Goal: Information Seeking & Learning: Check status

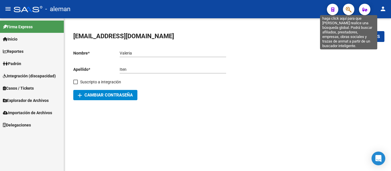
click at [347, 9] on icon "button" at bounding box center [348, 9] width 6 height 7
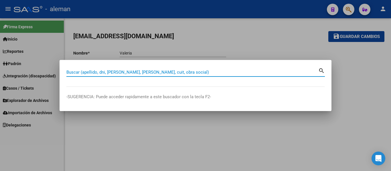
paste input "27065481044"
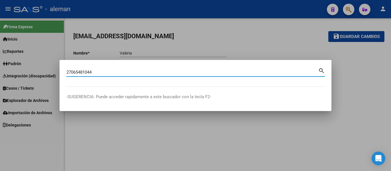
type input "27065481044"
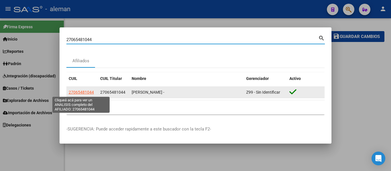
click at [84, 91] on span "27065481044" at bounding box center [81, 92] width 25 height 5
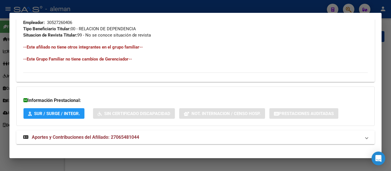
scroll to position [303, 0]
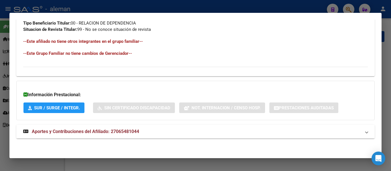
click at [94, 131] on span "Aportes y Contribuciones del Afiliado: 27065481044" at bounding box center [85, 131] width 107 height 5
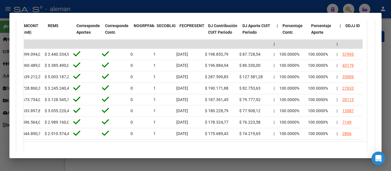
scroll to position [0, 874]
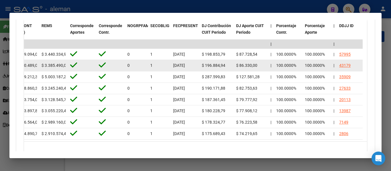
click at [345, 65] on div "43179" at bounding box center [344, 65] width 11 height 7
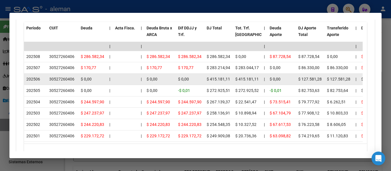
scroll to position [524, 0]
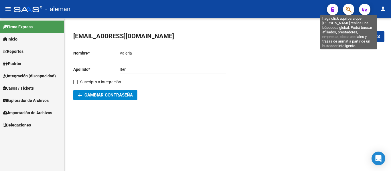
click at [346, 11] on icon "button" at bounding box center [348, 9] width 6 height 7
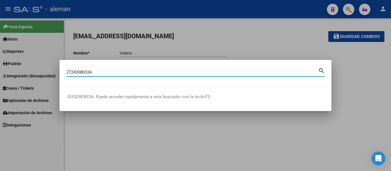
type input "27243080334"
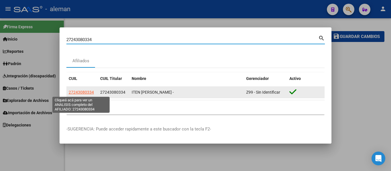
click at [90, 93] on span "27243080334" at bounding box center [81, 92] width 25 height 5
type textarea "27243080334"
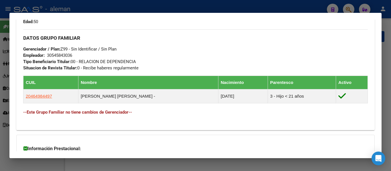
scroll to position [298, 0]
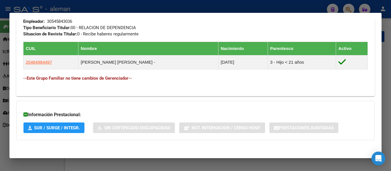
click at [47, 126] on span "SUR / SURGE / INTEGR." at bounding box center [57, 128] width 46 height 5
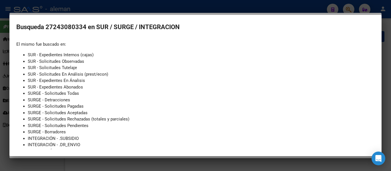
scroll to position [39, 0]
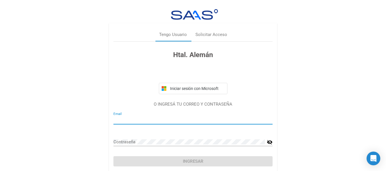
click at [144, 115] on div "Email" at bounding box center [193, 118] width 159 height 12
type input "[EMAIL_ADDRESS][DOMAIN_NAME]"
click at [152, 133] on div "[EMAIL_ADDRESS][DOMAIN_NAME] Email" at bounding box center [193, 123] width 159 height 22
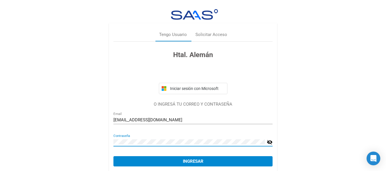
click at [114, 156] on button "Ingresar" at bounding box center [193, 161] width 159 height 10
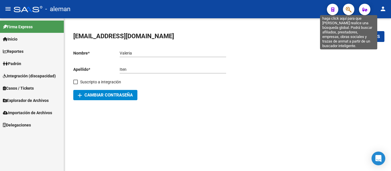
click at [348, 8] on icon "button" at bounding box center [348, 9] width 6 height 7
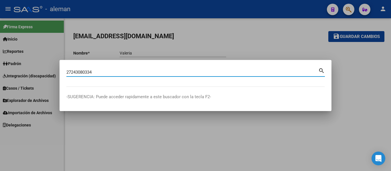
type input "27243080334"
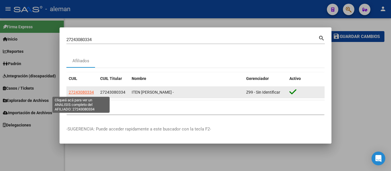
click at [88, 92] on span "27243080334" at bounding box center [81, 92] width 25 height 5
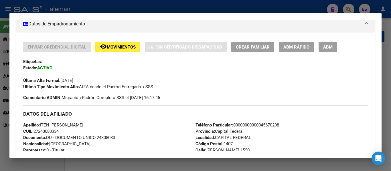
scroll to position [60, 0]
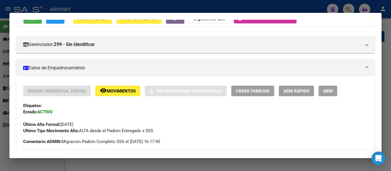
click at [115, 91] on span "Movimientos" at bounding box center [121, 91] width 29 height 5
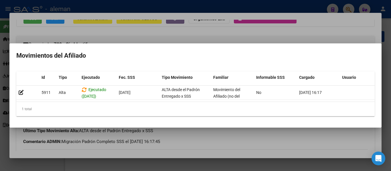
click at [319, 35] on div at bounding box center [195, 85] width 391 height 171
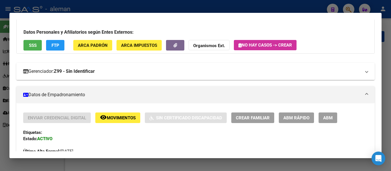
scroll to position [0, 0]
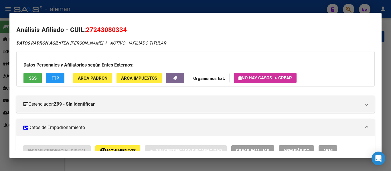
click at [129, 83] on button "ARCA Impuestos" at bounding box center [138, 78] width 45 height 11
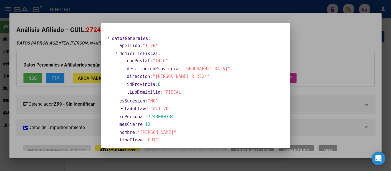
click at [349, 72] on div at bounding box center [195, 85] width 391 height 171
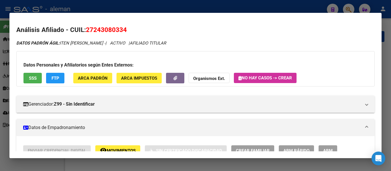
click at [97, 76] on span "ARCA Padrón" at bounding box center [93, 78] width 30 height 5
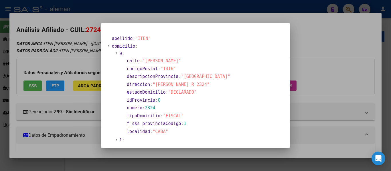
click at [323, 64] on div at bounding box center [195, 85] width 391 height 171
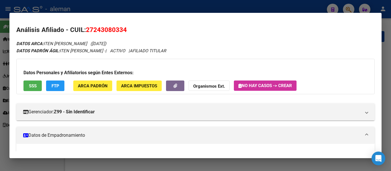
click at [58, 85] on span "FTP" at bounding box center [55, 85] width 8 height 5
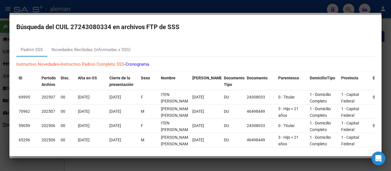
click at [315, 21] on mat-dialog-container "Búsqueda del CUIL 27243080334 en archivos FTP de SSS Padrón SSS Novedades Recib…" at bounding box center [195, 86] width 372 height 142
click at [20, 34] on mat-dialog-container "Búsqueda del CUIL 27243080334 en archivos FTP de SSS Padrón SSS Novedades Recib…" at bounding box center [195, 86] width 372 height 142
click at [2, 24] on div at bounding box center [195, 85] width 391 height 171
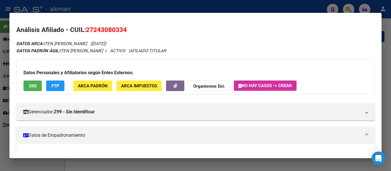
click at [108, 8] on div at bounding box center [195, 85] width 391 height 171
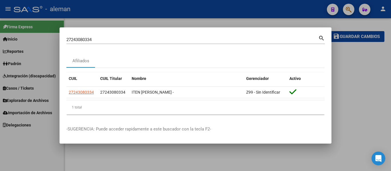
click at [262, 24] on div at bounding box center [195, 85] width 391 height 171
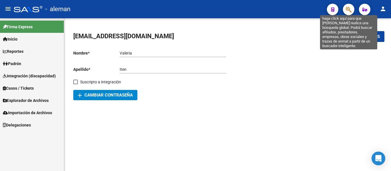
click at [348, 9] on icon "button" at bounding box center [348, 9] width 6 height 7
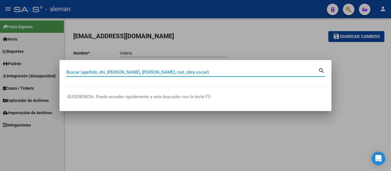
paste input "23160274514"
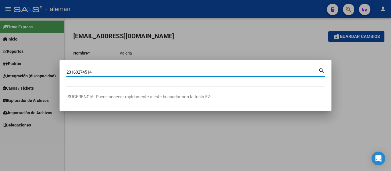
type input "23160274514"
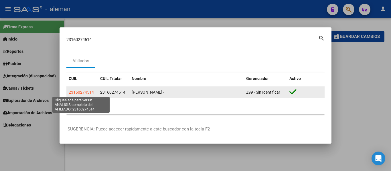
click at [85, 92] on span "23160274514" at bounding box center [81, 92] width 25 height 5
type textarea "23160274514"
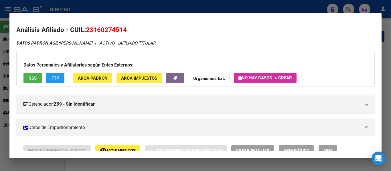
click at [247, 5] on div at bounding box center [195, 85] width 391 height 171
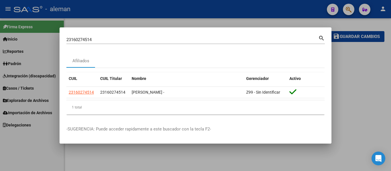
click at [345, 10] on div at bounding box center [195, 85] width 391 height 171
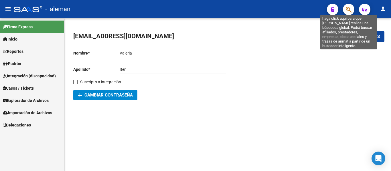
click at [351, 11] on icon "button" at bounding box center [348, 9] width 6 height 7
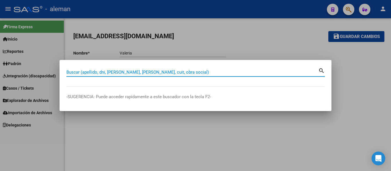
paste input "20247548018"
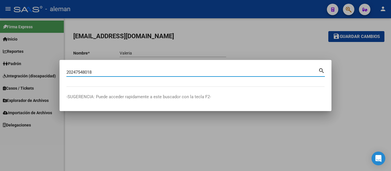
type input "20247548018"
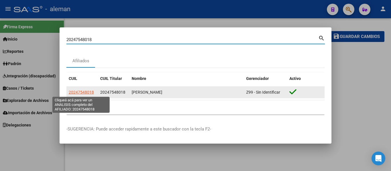
click at [89, 93] on span "20247548018" at bounding box center [81, 92] width 25 height 5
type textarea "20247548018"
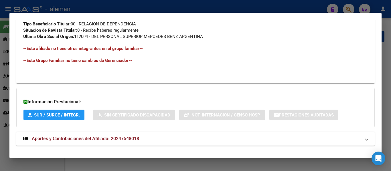
scroll to position [309, 0]
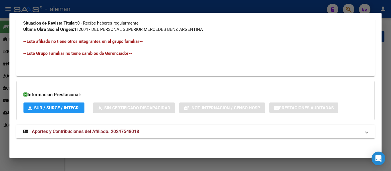
click at [95, 130] on span "Aportes y Contribuciones del Afiliado: 20247548018" at bounding box center [85, 131] width 107 height 5
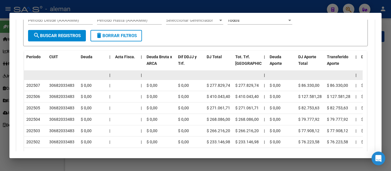
scroll to position [547, 0]
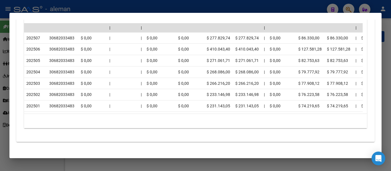
drag, startPoint x: 108, startPoint y: 120, endPoint x: 121, endPoint y: 120, distance: 13.4
click at [121, 120] on div "10 total 1" at bounding box center [195, 121] width 343 height 14
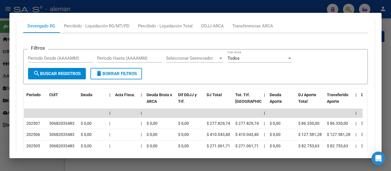
scroll to position [509, 0]
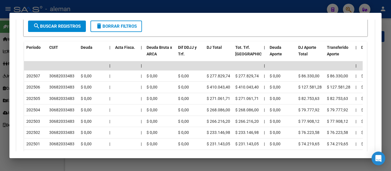
click at [238, 21] on form "Filtros Período Desde (AAAAMM) Período Hasta (AAAAMM) Seleccionar Gerenciador S…" at bounding box center [195, 19] width 344 height 35
click at [240, 6] on div at bounding box center [195, 85] width 391 height 171
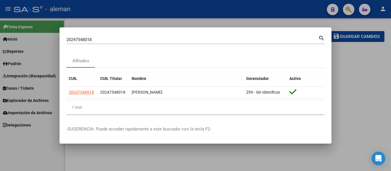
click at [218, 3] on div at bounding box center [195, 85] width 391 height 171
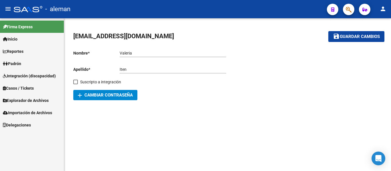
click at [354, 9] on button "button" at bounding box center [348, 9] width 11 height 11
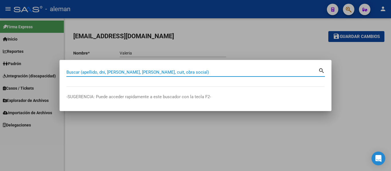
paste input "27065481044"
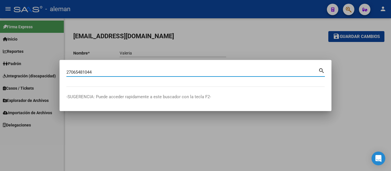
type input "27065481044"
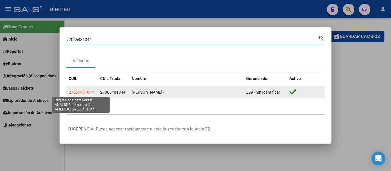
click at [85, 90] on span "27065481044" at bounding box center [81, 92] width 25 height 5
type textarea "27065481044"
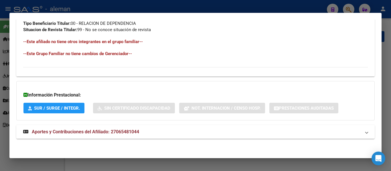
scroll to position [303, 0]
click at [102, 131] on span "Aportes y Contribuciones del Afiliado: 27065481044" at bounding box center [85, 131] width 107 height 5
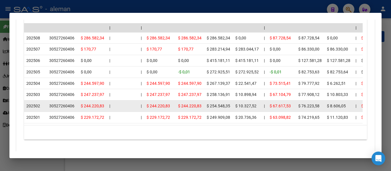
scroll to position [493, 0]
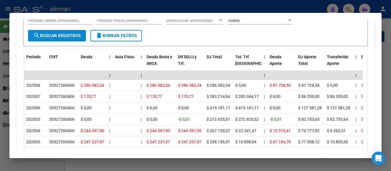
click at [236, 9] on div at bounding box center [195, 85] width 391 height 171
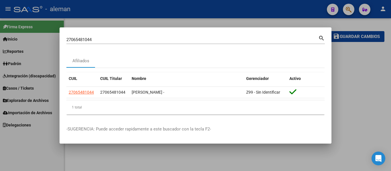
click at [345, 11] on div at bounding box center [195, 85] width 391 height 171
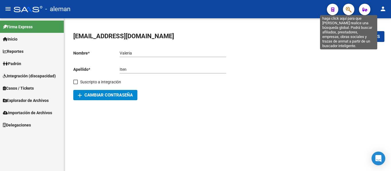
click at [347, 8] on icon "button" at bounding box center [348, 9] width 6 height 7
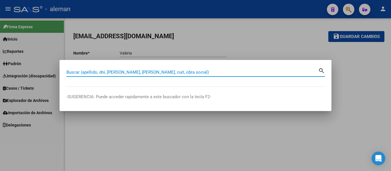
paste input "20179689163"
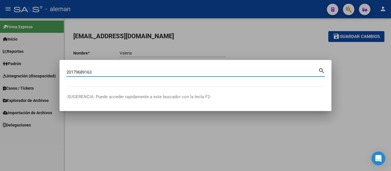
type input "20179689163"
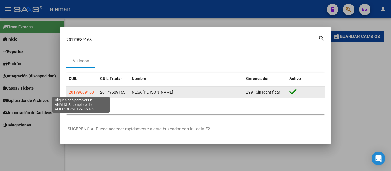
click at [84, 92] on span "20179689163" at bounding box center [81, 92] width 25 height 5
type textarea "20179689163"
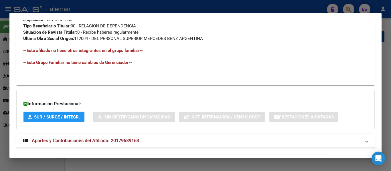
scroll to position [309, 0]
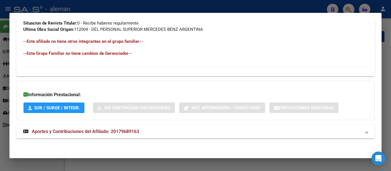
click at [85, 129] on span "Aportes y Contribuciones del Afiliado: 20179689163" at bounding box center [85, 131] width 107 height 5
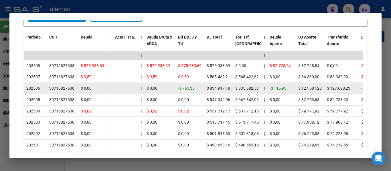
scroll to position [500, 0]
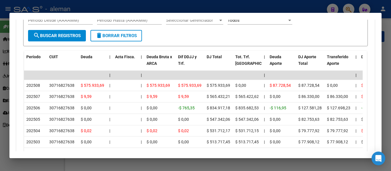
click at [79, 13] on mat-dialog-container "Análisis Afiliado - CUIL: 20179689163 DATOS PADRÓN ÁGIL: NESA [PERSON_NAME] | A…" at bounding box center [195, 86] width 372 height 146
click at [182, 8] on div at bounding box center [195, 85] width 391 height 171
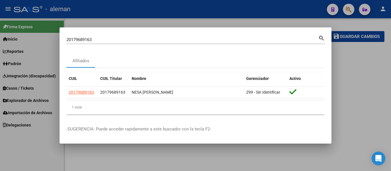
click at [349, 10] on div at bounding box center [195, 85] width 391 height 171
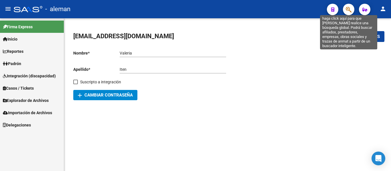
click at [347, 12] on icon "button" at bounding box center [348, 9] width 6 height 7
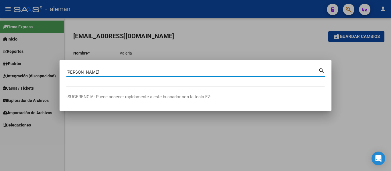
type input "[PERSON_NAME]"
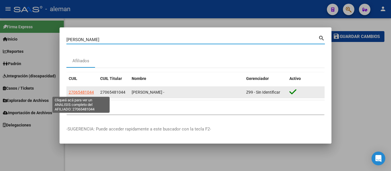
click at [81, 92] on span "27065481044" at bounding box center [81, 92] width 25 height 5
type textarea "27065481044"
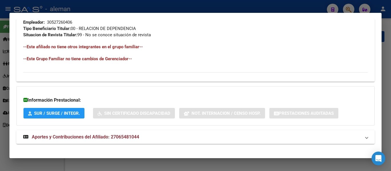
scroll to position [303, 0]
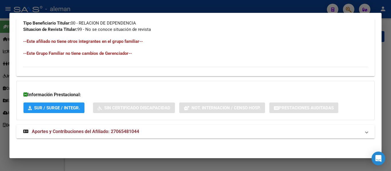
click at [79, 131] on span "Aportes y Contribuciones del Afiliado: 27065481044" at bounding box center [85, 131] width 107 height 5
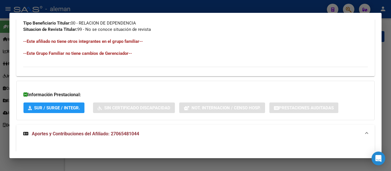
click at [91, 133] on span "Aportes y Contribuciones del Afiliado: 27065481044" at bounding box center [85, 133] width 107 height 5
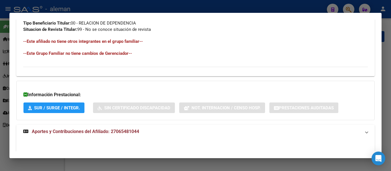
click at [91, 133] on span "Aportes y Contribuciones del Afiliado: 27065481044" at bounding box center [85, 131] width 107 height 5
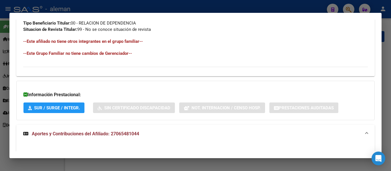
click at [57, 135] on span "Aportes y Contribuciones del Afiliado: 27065481044" at bounding box center [85, 133] width 107 height 5
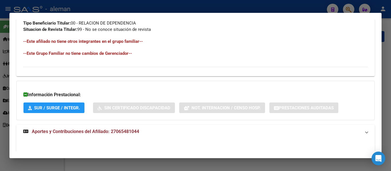
click at [57, 135] on strong "Aportes y Contribuciones del Afiliado: 27065481044" at bounding box center [81, 131] width 116 height 7
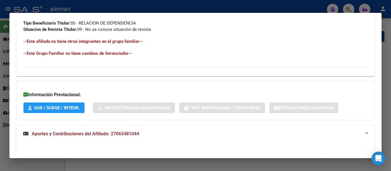
click at [77, 134] on span "Aportes y Contribuciones del Afiliado: 27065481044" at bounding box center [85, 133] width 107 height 5
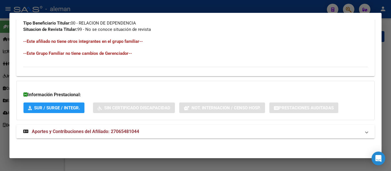
click at [110, 132] on span "Aportes y Contribuciones del Afiliado: 27065481044" at bounding box center [85, 131] width 107 height 5
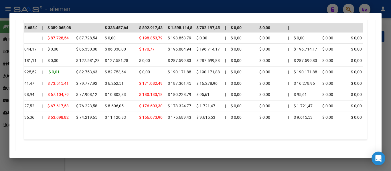
scroll to position [0, 0]
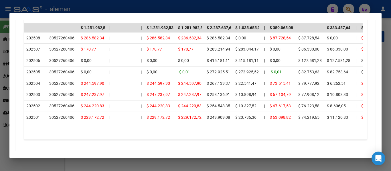
click at [90, 13] on mat-dialog-container "Análisis Afiliado - CUIL: 27065481044 DATOS PADRÓN ÁGIL: [PERSON_NAME] - | ACTI…" at bounding box center [195, 86] width 372 height 146
click at [292, 7] on div at bounding box center [195, 85] width 391 height 171
